Goal: Task Accomplishment & Management: Manage account settings

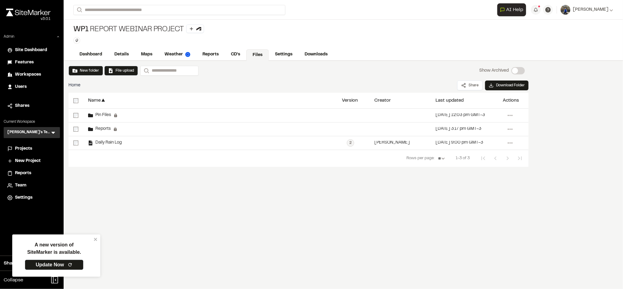
click at [365, 41] on div "WP1 Report Webinar Project Type Enter or comma to add tag." at bounding box center [343, 34] width 559 height 29
click at [242, 36] on div "WP1 Report Webinar Project Type Enter or comma to add tag." at bounding box center [343, 34] width 559 height 29
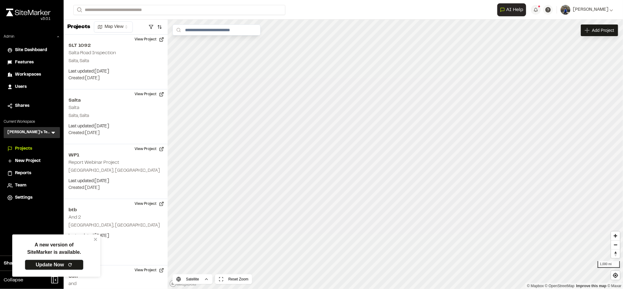
click at [64, 265] on link "Update Now" at bounding box center [54, 264] width 59 height 10
